Goal: Information Seeking & Learning: Understand process/instructions

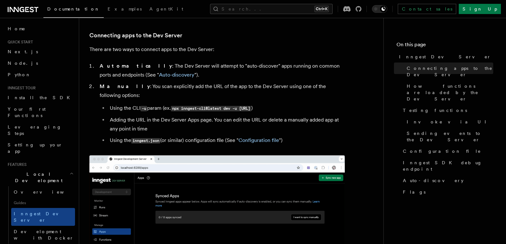
click at [129, 86] on li "Manually : You scan explicitly add the URL of the app to the Dev Server using o…" at bounding box center [221, 113] width 247 height 63
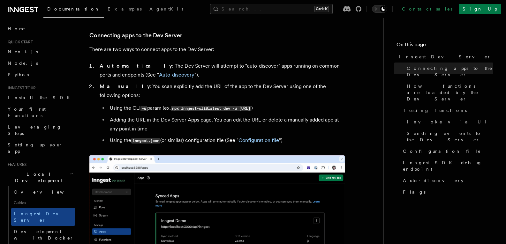
click at [139, 86] on li "Manually : You scan explicitly add the URL of the app to the Dev Server using o…" at bounding box center [221, 113] width 247 height 63
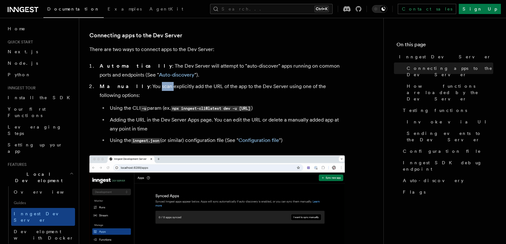
click at [139, 86] on li "Manually : You scan explicitly add the URL of the app to the Dev Server using o…" at bounding box center [221, 113] width 247 height 63
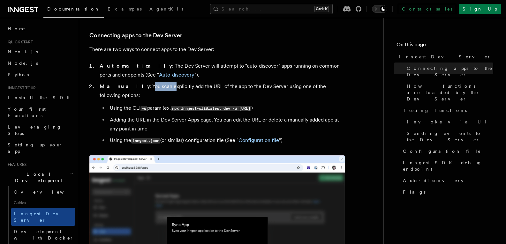
drag, startPoint x: 127, startPoint y: 87, endPoint x: 149, endPoint y: 87, distance: 22.0
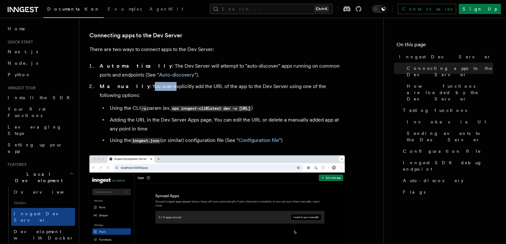
click at [149, 87] on li "Manually : You scan explicitly add the URL of the app to the Dev Server using o…" at bounding box center [221, 113] width 247 height 63
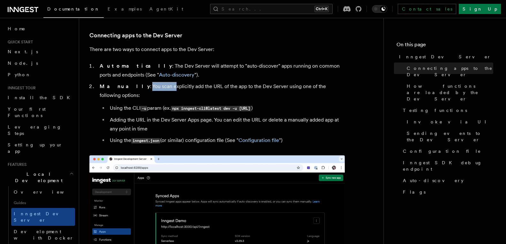
drag, startPoint x: 124, startPoint y: 87, endPoint x: 152, endPoint y: 85, distance: 27.6
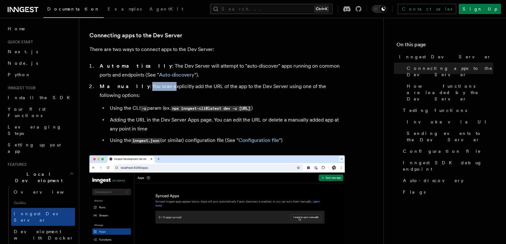
click at [152, 85] on li "Manually : You scan explicitly add the URL of the app to the Dev Server using o…" at bounding box center [221, 113] width 247 height 63
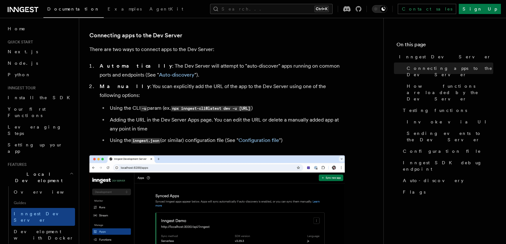
click at [288, 106] on ul "Using the CLI -u param (ex. npx inngest-cli@latest dev -u [URL] ) Adding the UR…" at bounding box center [222, 124] width 245 height 41
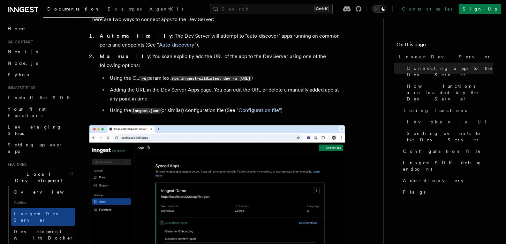
scroll to position [407, 0]
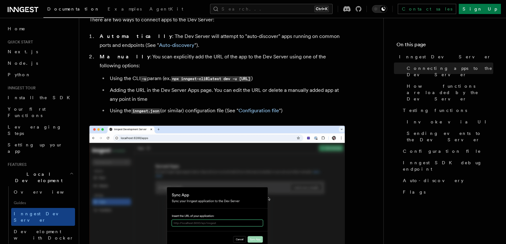
click at [191, 76] on code "npx inngest-cli@latest dev -u [URL]" at bounding box center [211, 78] width 80 height 5
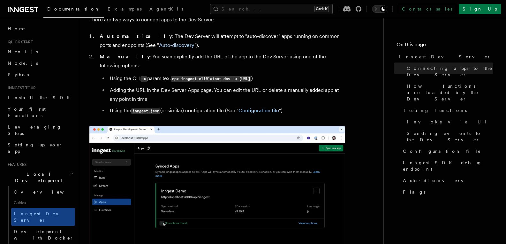
click at [197, 76] on code "npx inngest-cli@latest dev -u [URL]" at bounding box center [211, 78] width 80 height 5
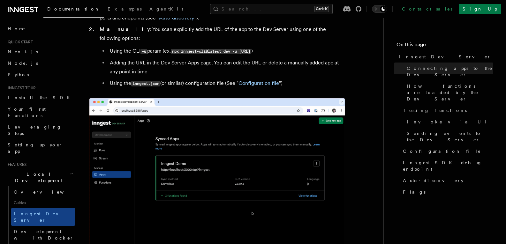
scroll to position [434, 0]
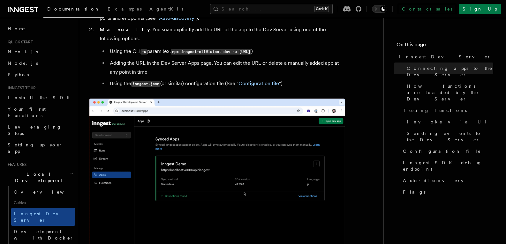
drag, startPoint x: 320, startPoint y: 42, endPoint x: 175, endPoint y: 40, distance: 144.6
click at [175, 47] on li "Using the CLI -u param (ex. npx inngest-cli@latest dev -u [URL] )" at bounding box center [226, 51] width 237 height 9
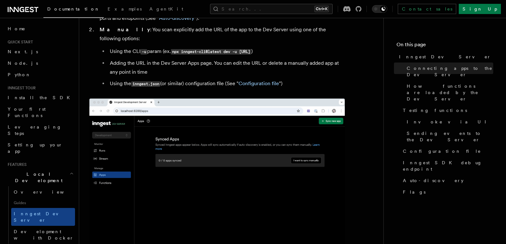
copy code "npx inngest-cli@latest dev -u [URL]"
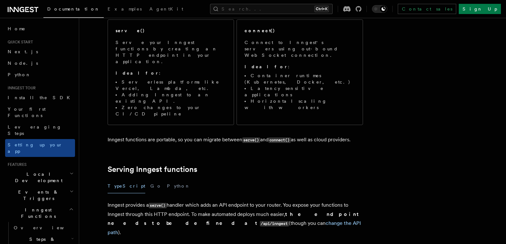
scroll to position [87, 0]
